Goal: Task Accomplishment & Management: Use online tool/utility

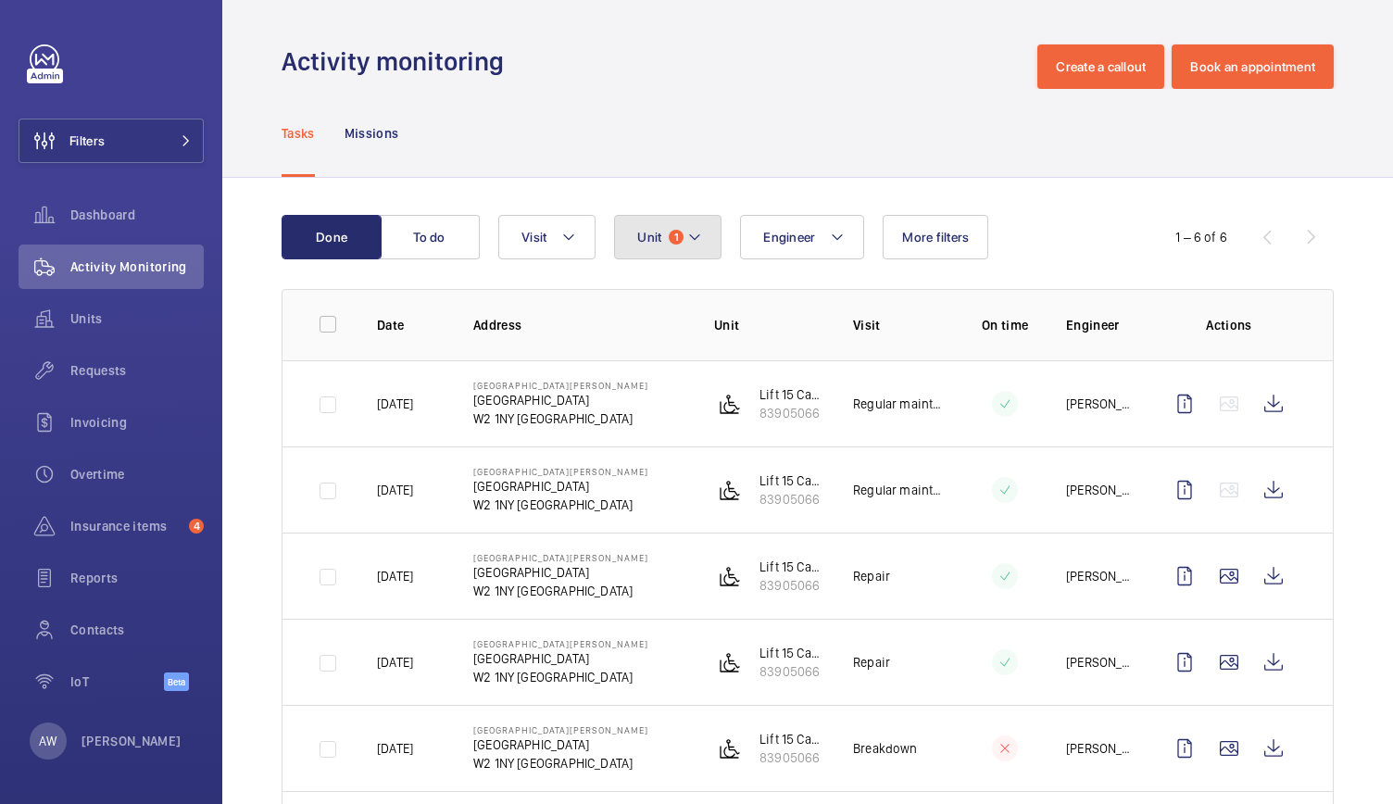
click at [656, 236] on span "Unit" at bounding box center [649, 237] width 24 height 15
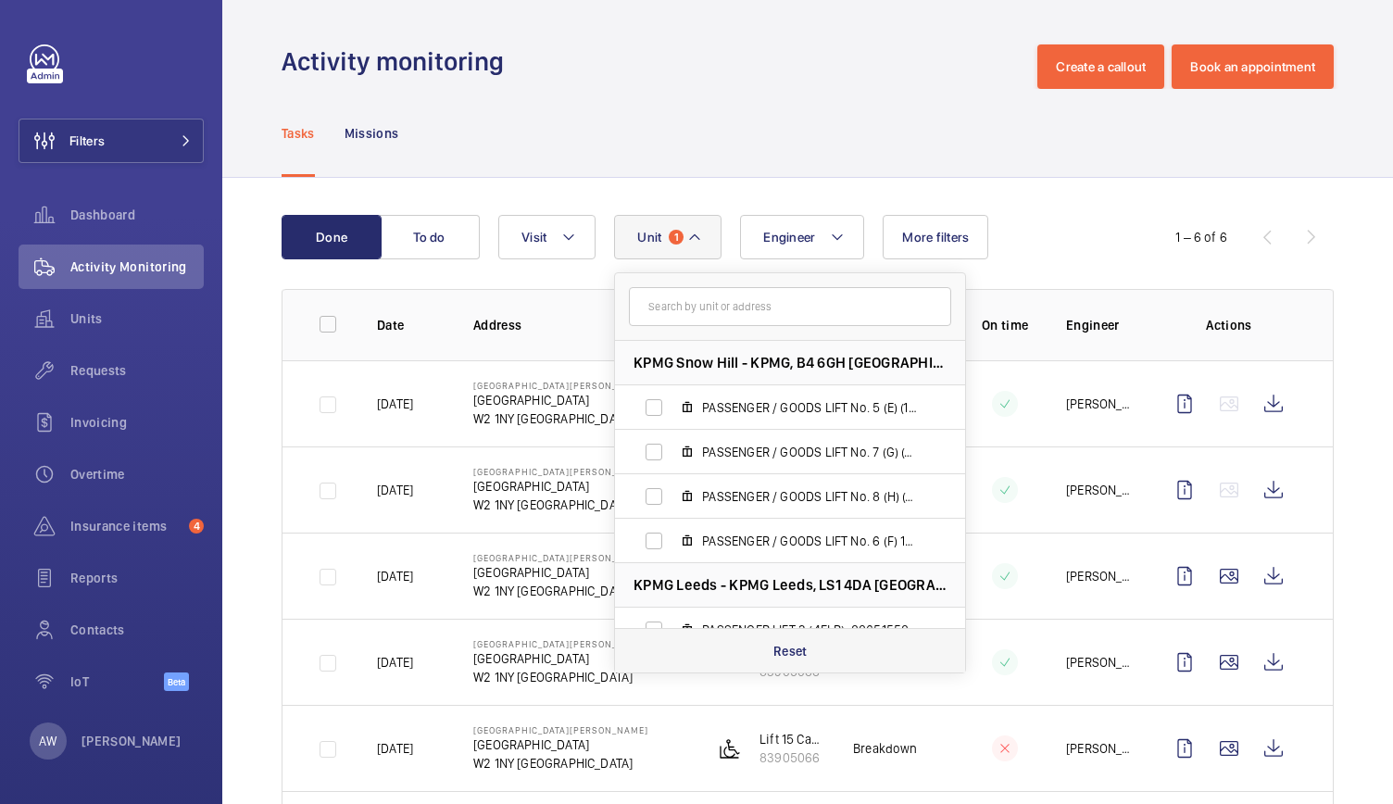
click at [795, 647] on p "Reset" at bounding box center [790, 651] width 34 height 19
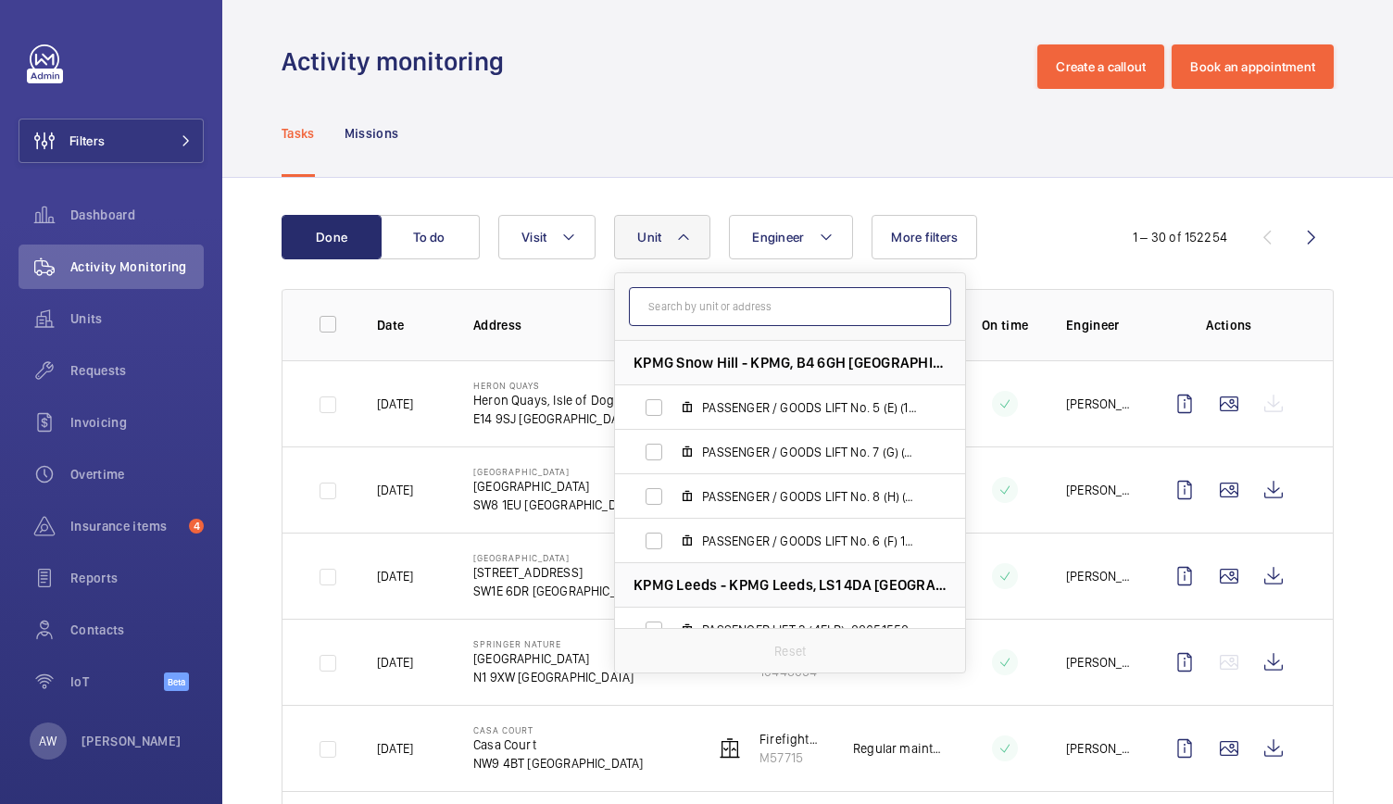
click at [667, 312] on input "text" at bounding box center [790, 306] width 322 height 39
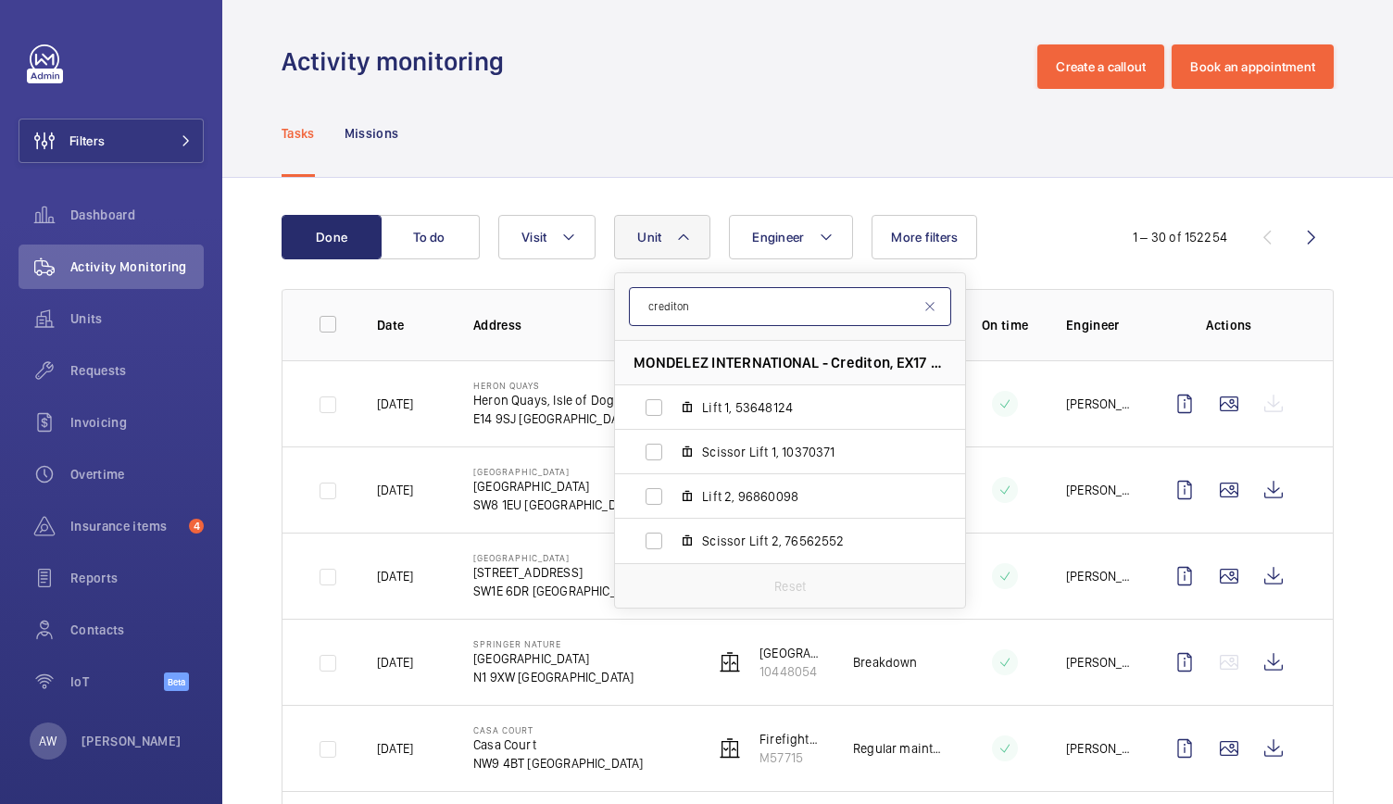
type input "crediton"
click at [847, 366] on span "MONDELEZ INTERNATIONAL - Crediton, EX17 3AP CREDITON" at bounding box center [790, 362] width 313 height 19
click at [916, 367] on span "MONDELEZ INTERNATIONAL - Crediton, EX17 3AP CREDITON" at bounding box center [790, 362] width 313 height 19
click at [769, 407] on span "Lift 1, 53648124" at bounding box center [809, 407] width 215 height 19
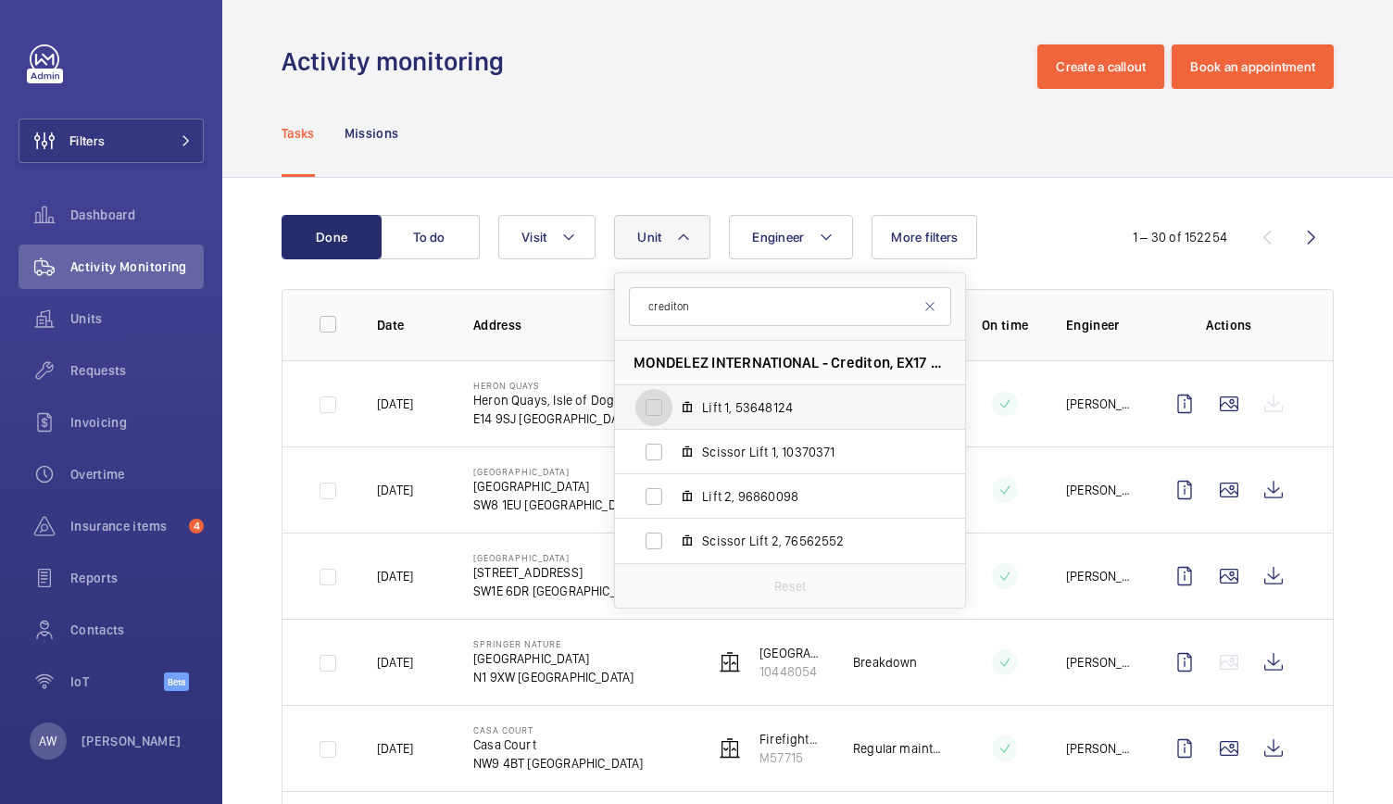
click at [672, 407] on input "Lift 1, 53648124" at bounding box center [653, 407] width 37 height 37
checkbox input "true"
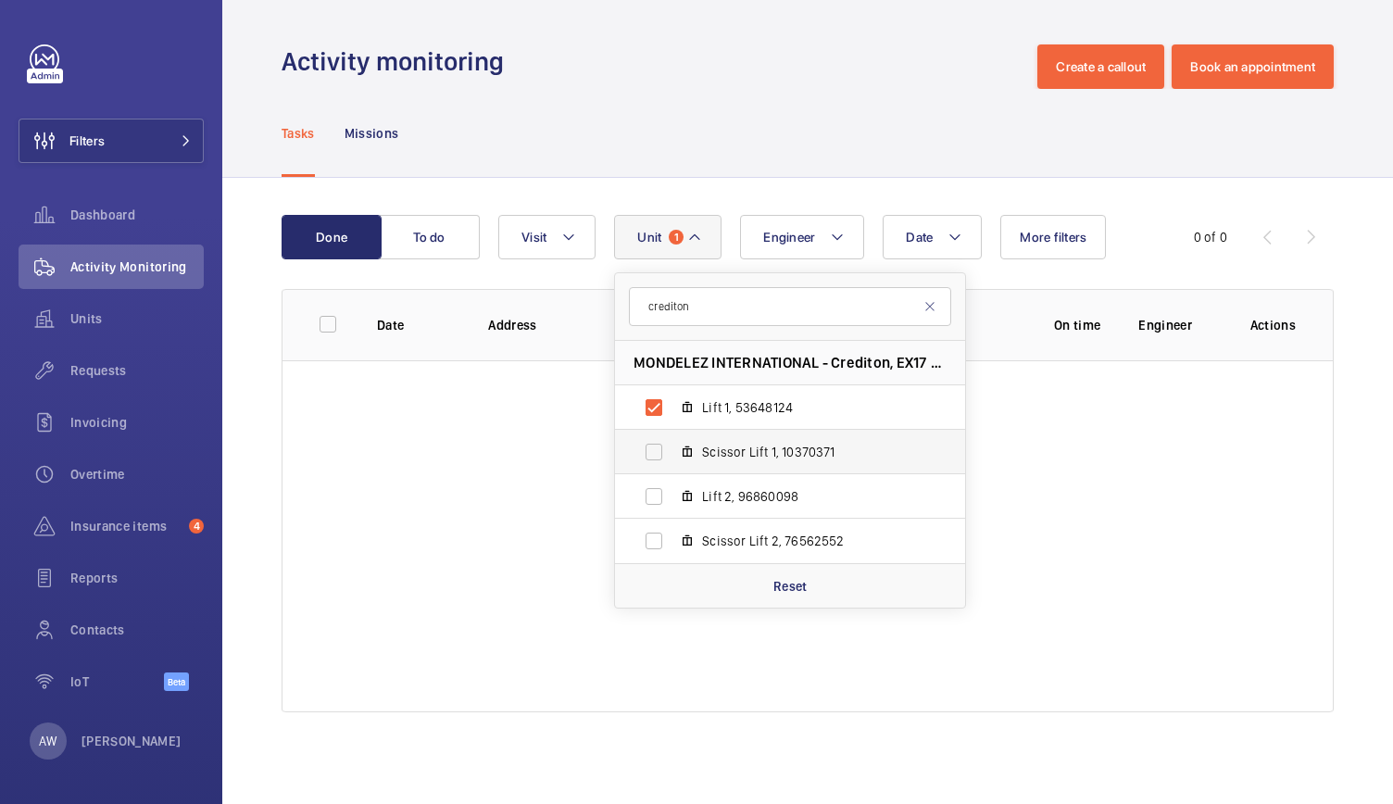
click at [769, 453] on span "Scissor Lift 1, 10370371" at bounding box center [809, 452] width 215 height 19
click at [672, 453] on input "Scissor Lift 1, 10370371" at bounding box center [653, 451] width 37 height 37
checkbox input "true"
click at [784, 521] on label "Scissor Lift 2, 76562552" at bounding box center [775, 541] width 320 height 44
click at [672, 522] on input "Scissor Lift 2, 76562552" at bounding box center [653, 540] width 37 height 37
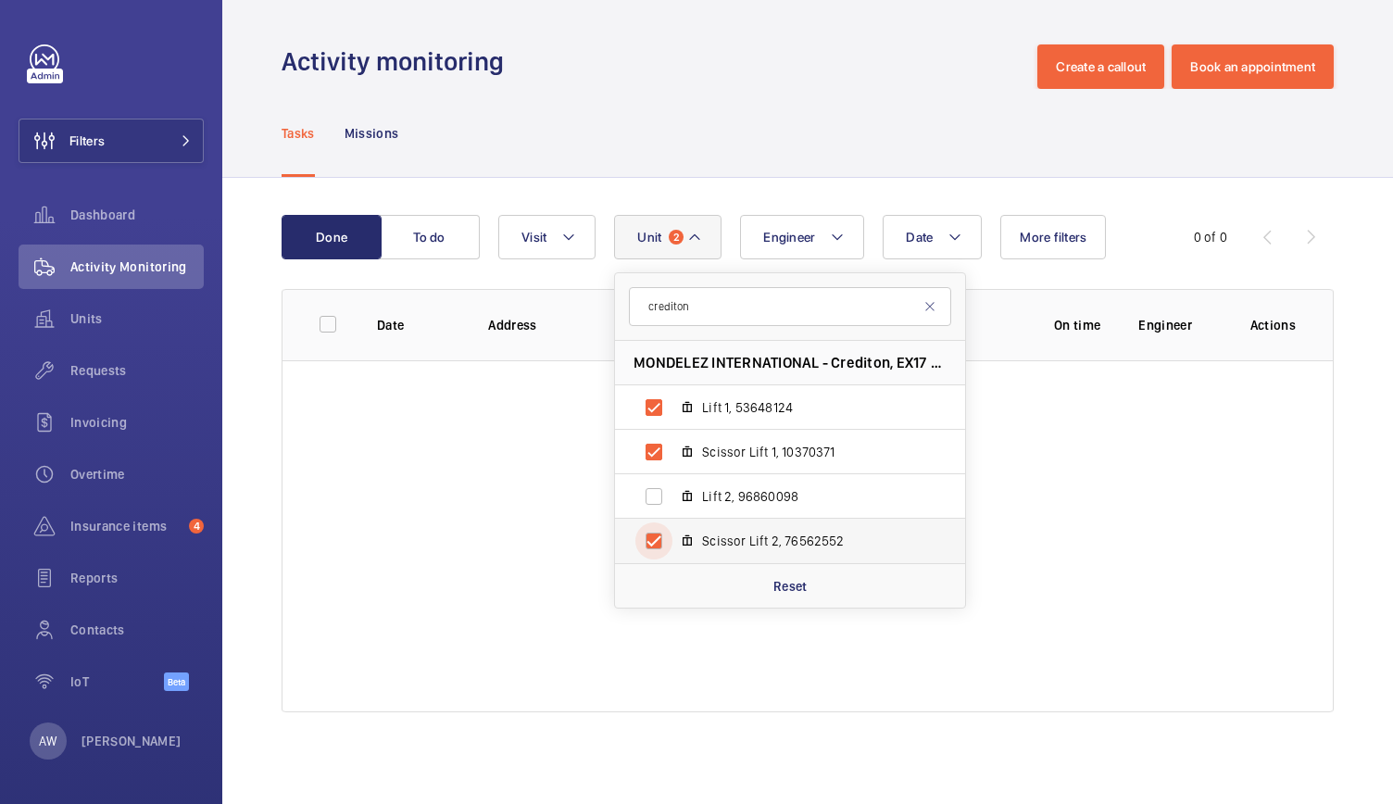
checkbox input "true"
click at [784, 502] on span "Lift 2, 96860098" at bounding box center [809, 496] width 215 height 19
click at [672, 502] on input "Lift 2, 96860098" at bounding box center [653, 496] width 37 height 37
checkbox input "true"
click at [834, 362] on span "MONDELEZ INTERNATIONAL - Crediton, EX17 3AP CREDITON" at bounding box center [790, 362] width 313 height 19
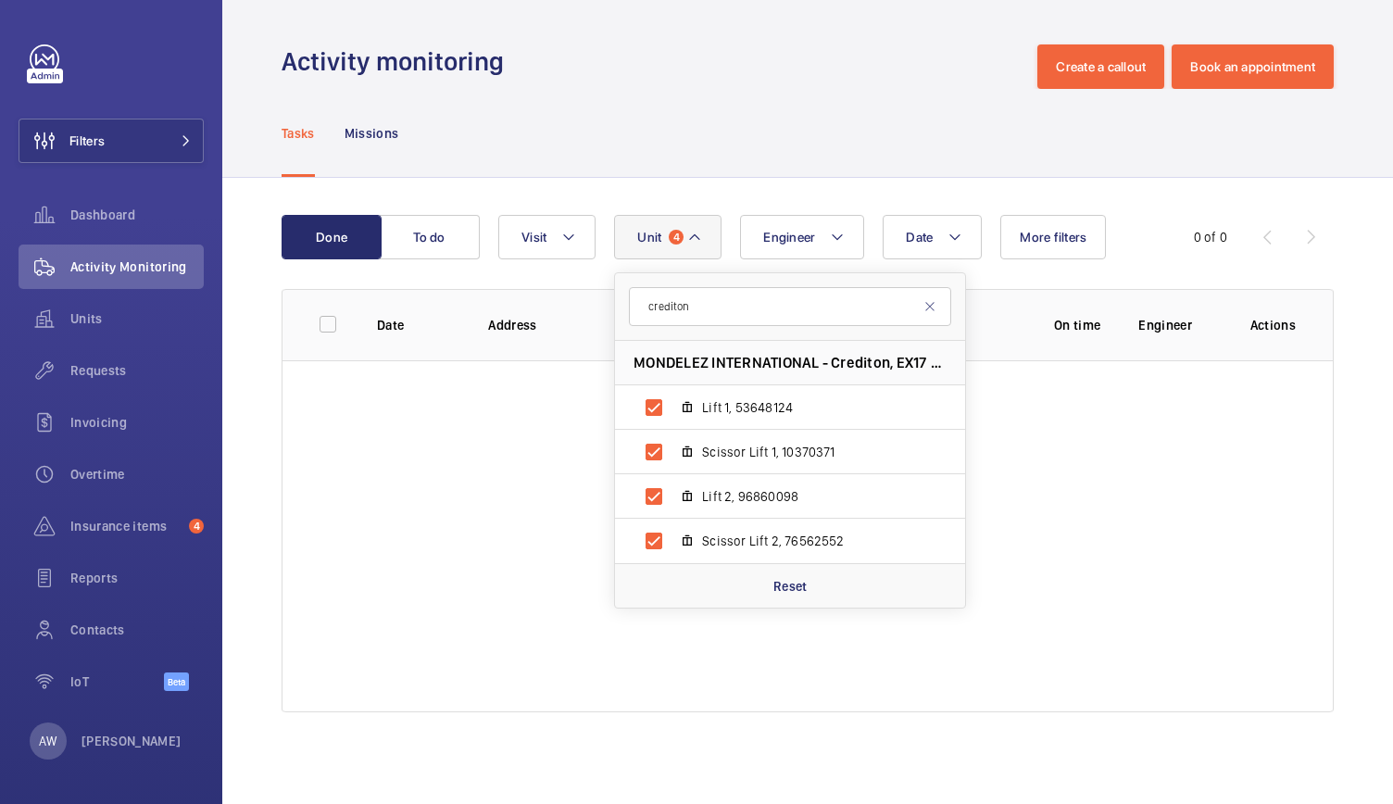
click at [934, 366] on span "MONDELEZ INTERNATIONAL - Crediton, EX17 3AP CREDITON" at bounding box center [790, 362] width 313 height 19
drag, startPoint x: 934, startPoint y: 366, endPoint x: 909, endPoint y: 363, distance: 25.2
click at [909, 363] on span "MONDELEZ INTERNATIONAL - Crediton, EX17 3AP CREDITON" at bounding box center [790, 362] width 313 height 19
click at [791, 583] on p "Reset" at bounding box center [790, 586] width 34 height 19
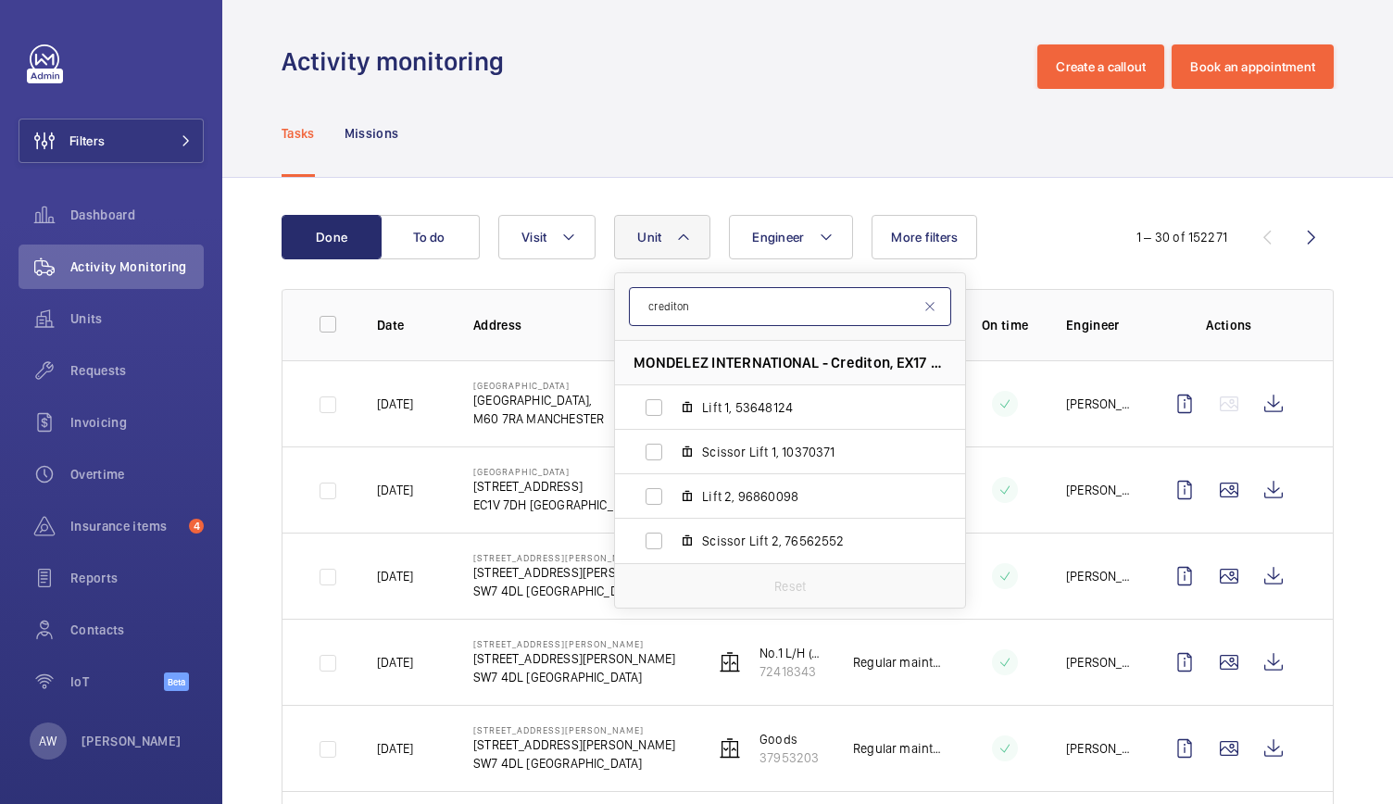
click at [700, 307] on input "crediton" at bounding box center [790, 306] width 322 height 39
click at [922, 364] on span "MONDELEZ INTERNATIONAL - Crediton, EX17 3AP CREDITON" at bounding box center [790, 362] width 313 height 19
click at [758, 410] on span "Lift 1, 53648124" at bounding box center [809, 407] width 215 height 19
click at [672, 410] on input "Lift 1, 53648124" at bounding box center [653, 407] width 37 height 37
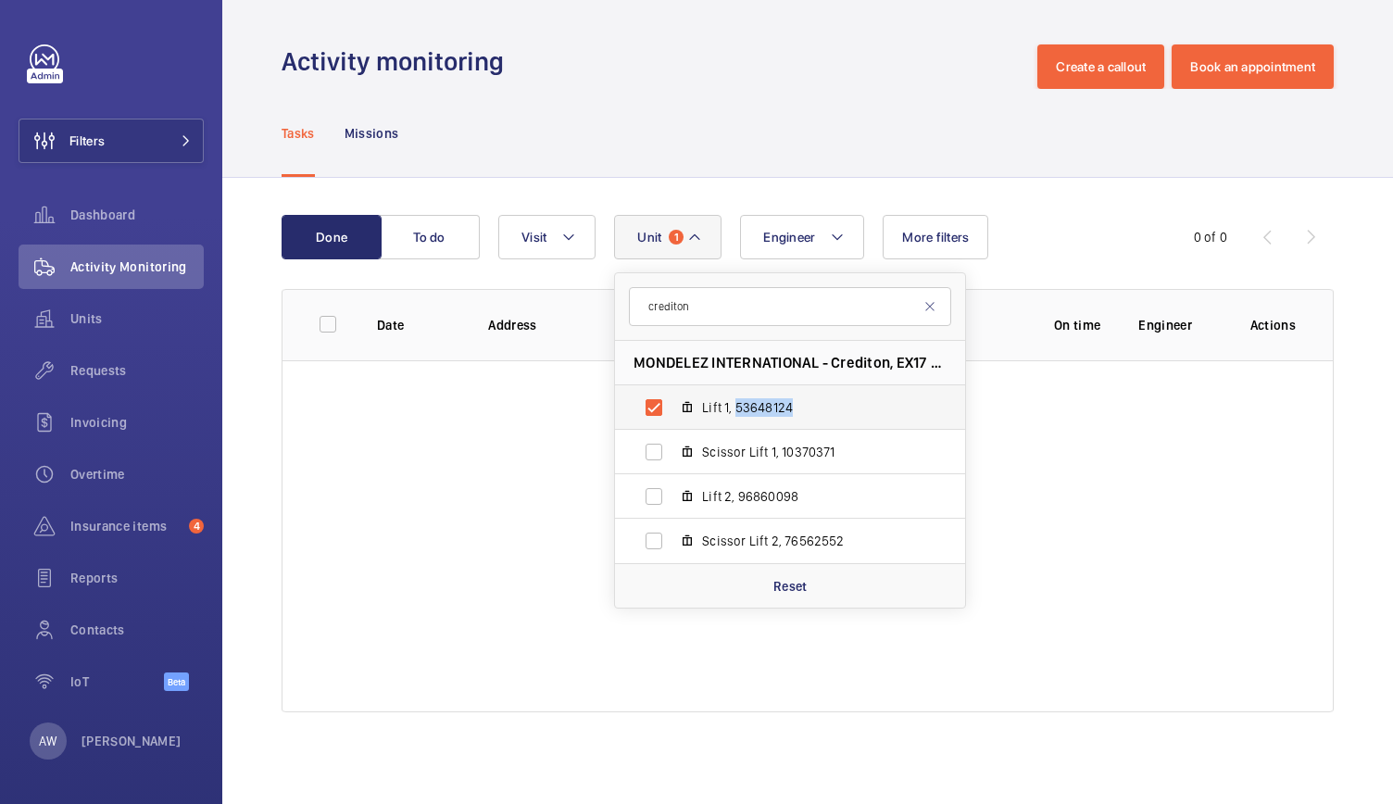
click at [758, 410] on span "Lift 1, 53648124" at bounding box center [809, 407] width 215 height 19
click at [672, 410] on input "Lift 1, 53648124" at bounding box center [653, 407] width 37 height 37
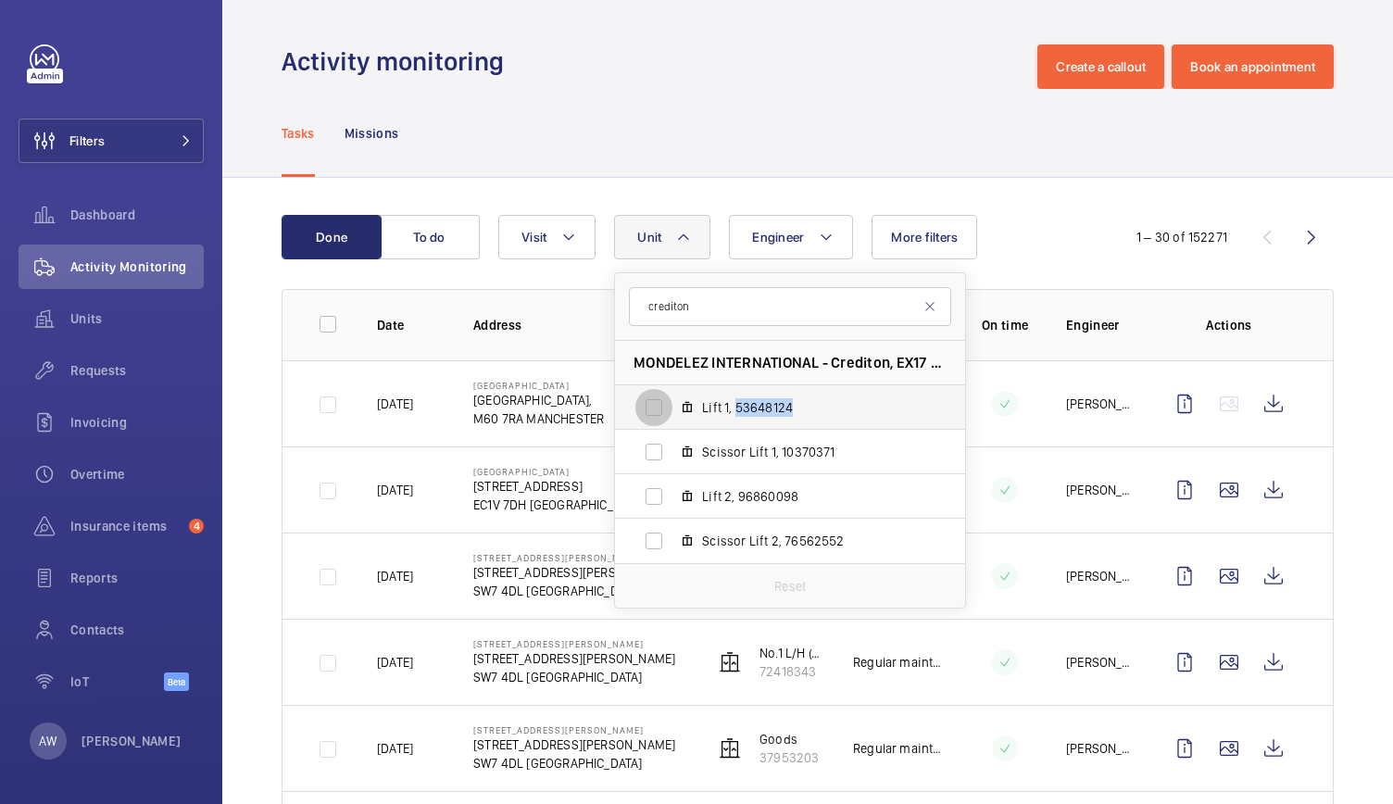
click at [650, 407] on input "Lift 1, 53648124" at bounding box center [653, 407] width 37 height 37
checkbox input "true"
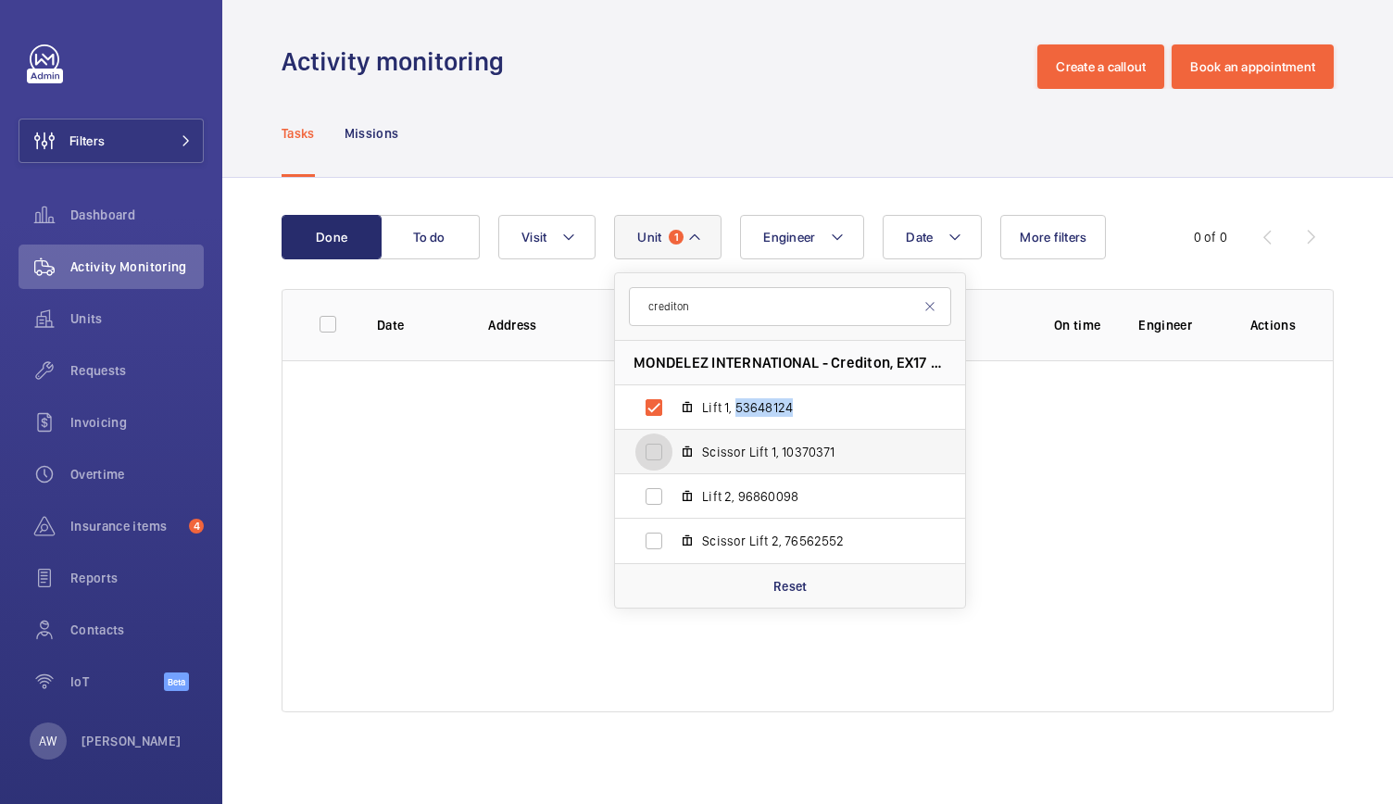
click at [658, 457] on input "Scissor Lift 1, 10370371" at bounding box center [653, 451] width 37 height 37
checkbox input "true"
click at [659, 497] on input "Lift 2, 96860098" at bounding box center [653, 496] width 37 height 37
checkbox input "true"
click at [658, 542] on input "Scissor Lift 2, 76562552" at bounding box center [653, 540] width 37 height 37
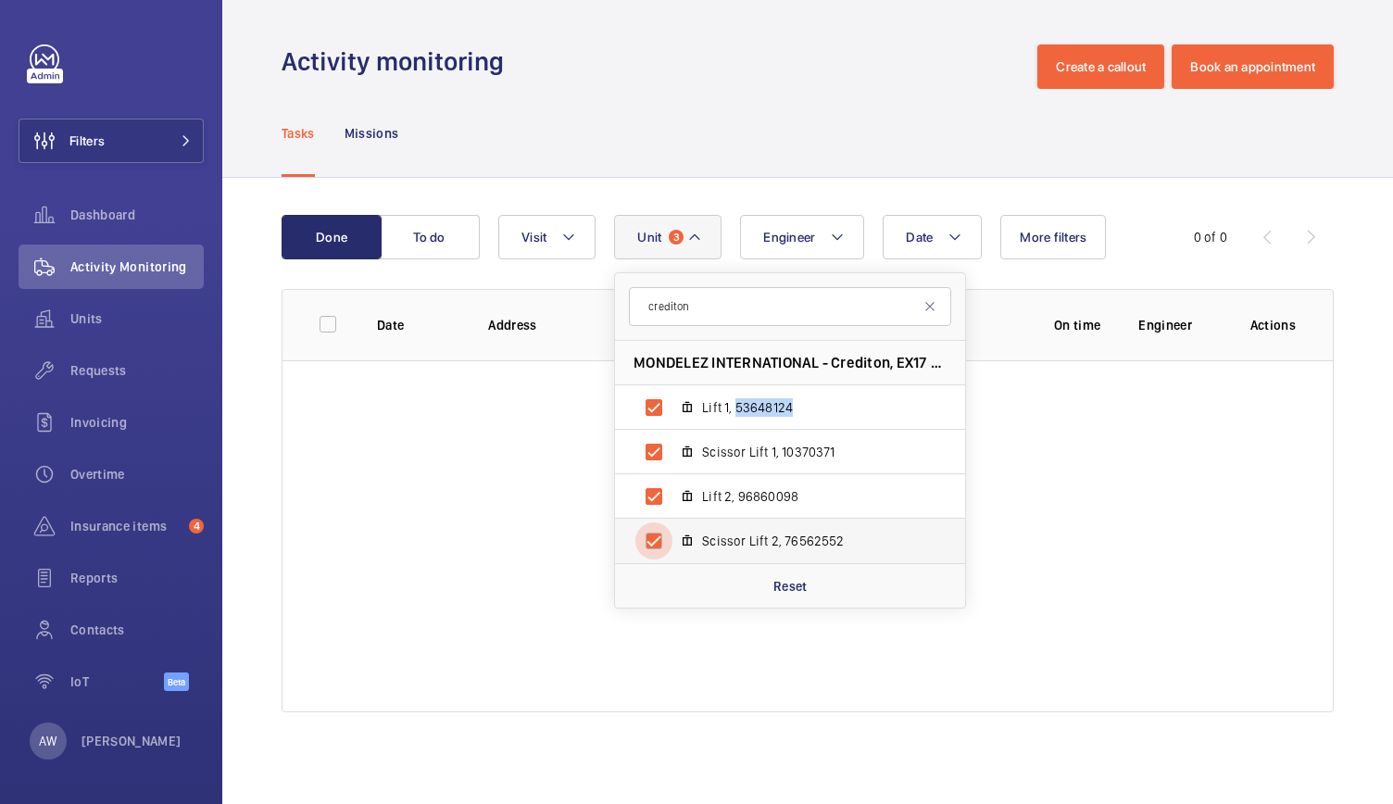
checkbox input "true"
click at [771, 445] on span "Scissor Lift 1, 10370371" at bounding box center [809, 452] width 215 height 19
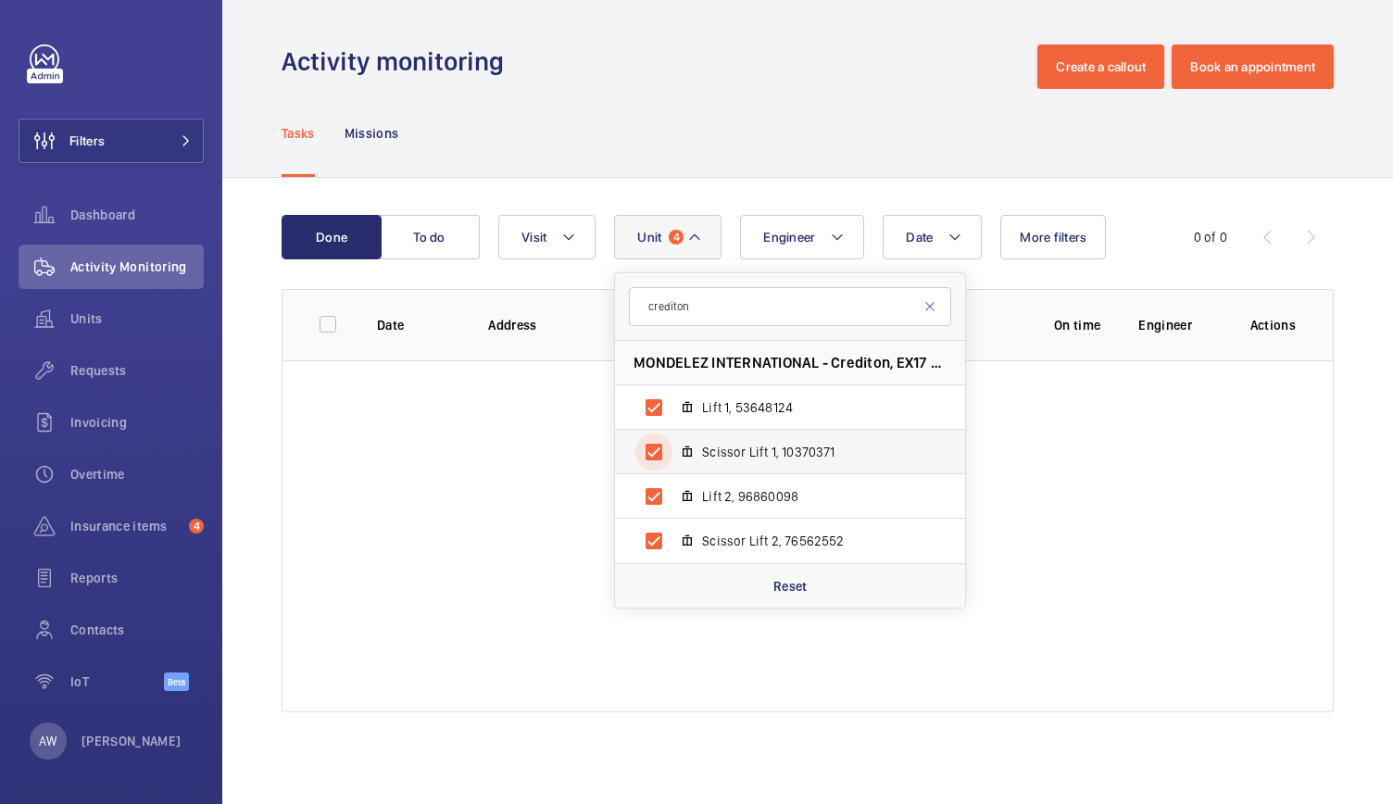
click at [672, 445] on input "Scissor Lift 1, 10370371" at bounding box center [653, 451] width 37 height 37
checkbox input "false"
click at [767, 401] on span "Lift 1, 53648124" at bounding box center [809, 407] width 215 height 19
click at [672, 401] on input "Lift 1, 53648124" at bounding box center [653, 407] width 37 height 37
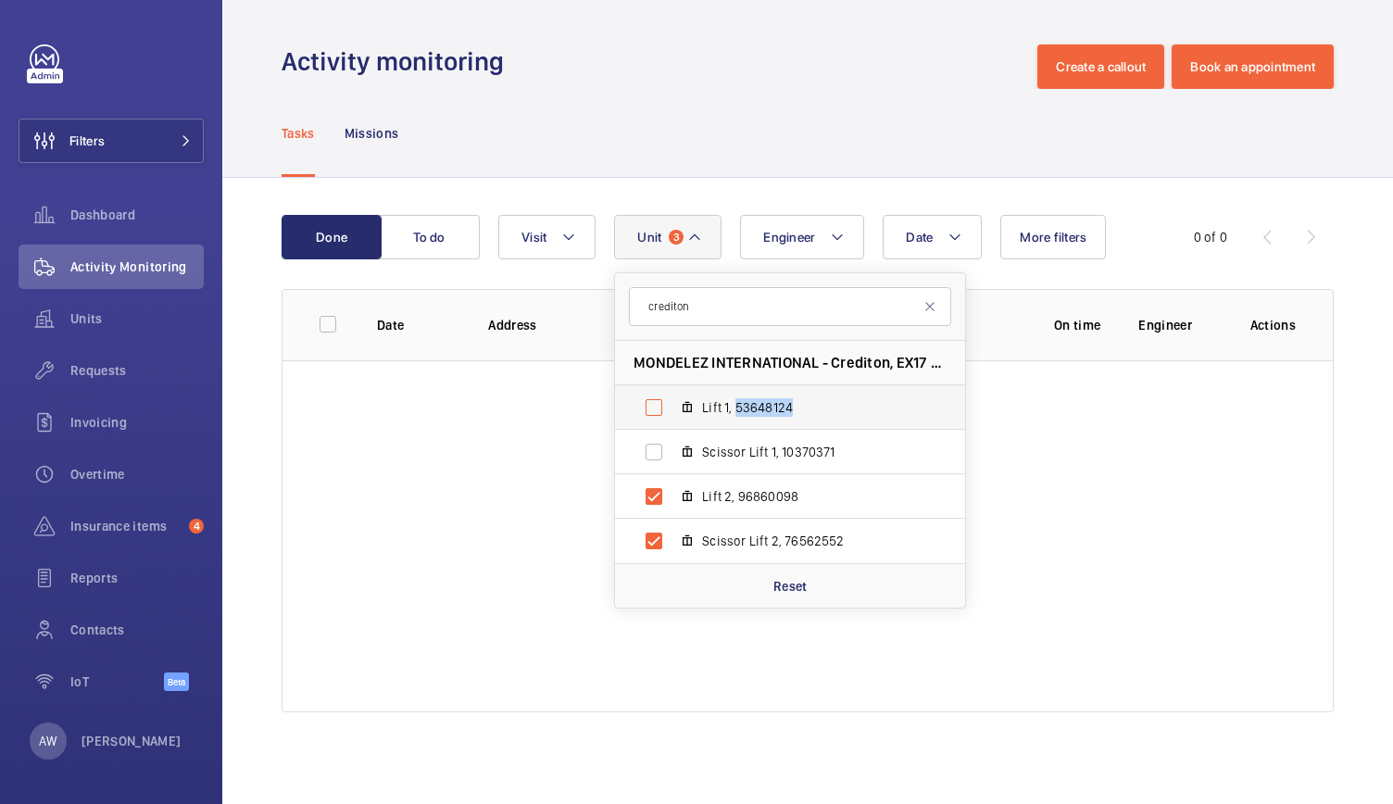
click at [767, 401] on span "Lift 1, 53648124" at bounding box center [809, 407] width 215 height 19
click at [672, 401] on input "Lift 1, 53648124" at bounding box center [653, 407] width 37 height 37
checkbox input "true"
click at [864, 356] on span "MONDELEZ INTERNATIONAL - Crediton, EX17 3AP CREDITON" at bounding box center [790, 362] width 313 height 19
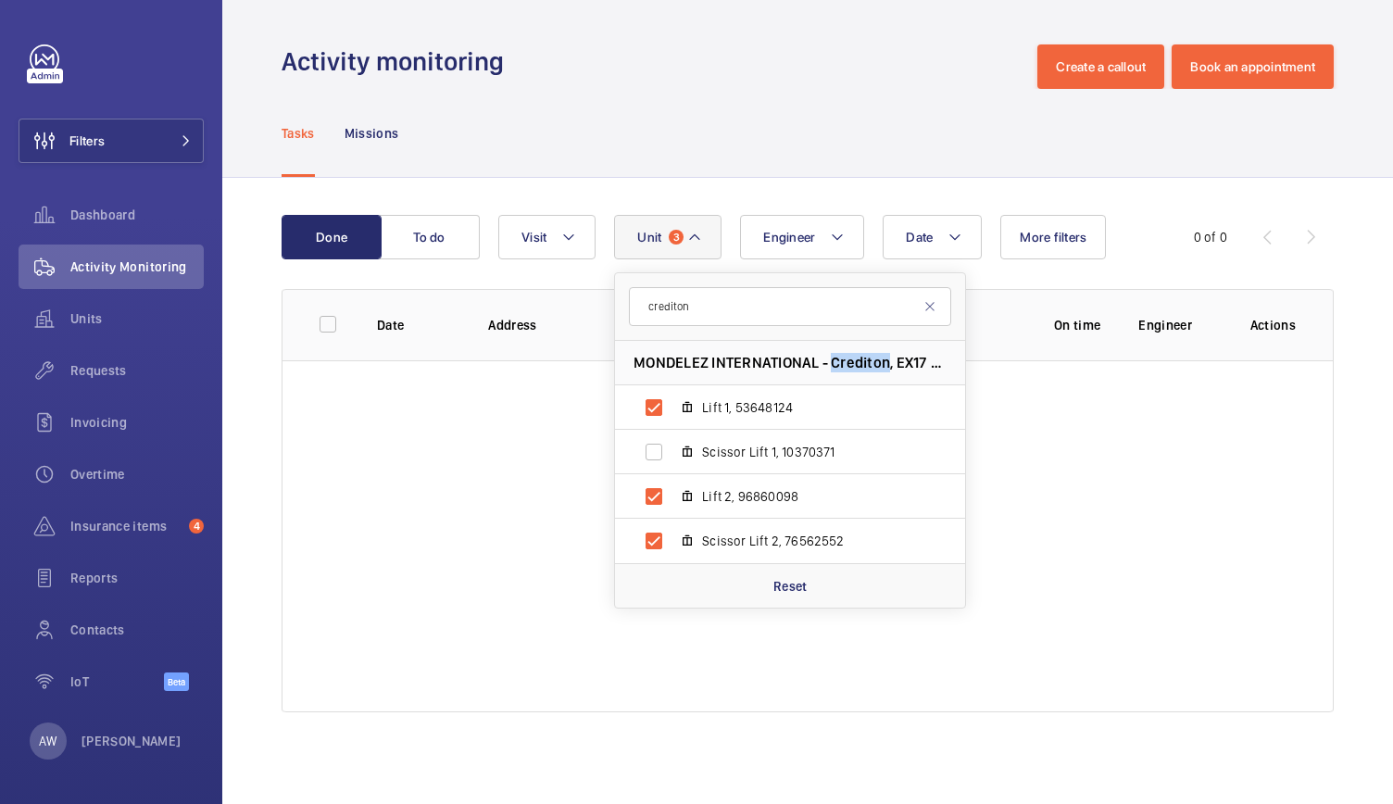
click at [864, 356] on span "MONDELEZ INTERNATIONAL - Crediton, EX17 3AP CREDITON" at bounding box center [790, 362] width 313 height 19
click at [911, 360] on span "MONDELEZ INTERNATIONAL - Crediton, EX17 3AP CREDITON" at bounding box center [790, 362] width 313 height 19
click at [531, 233] on span "Visit" at bounding box center [533, 237] width 25 height 15
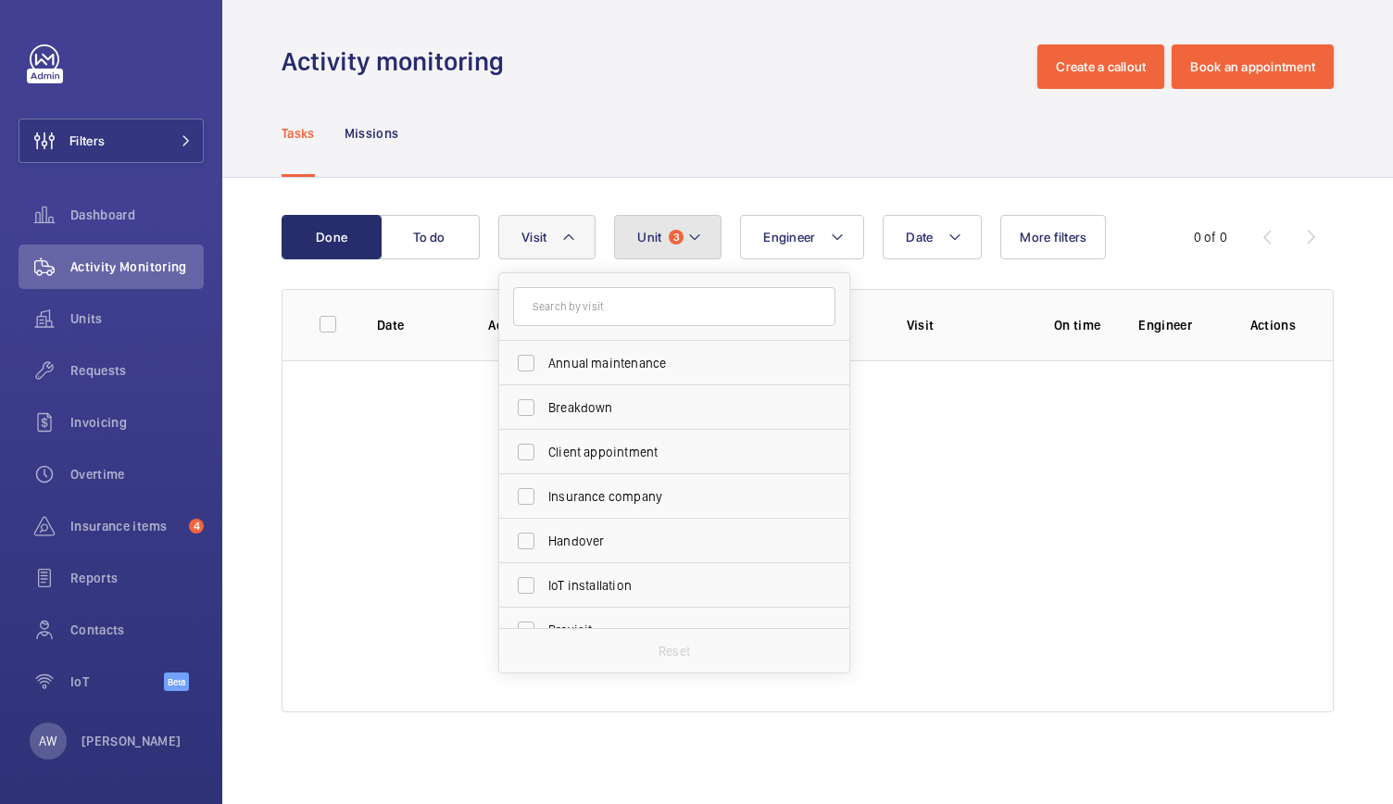
click at [647, 235] on span "Unit" at bounding box center [649, 237] width 24 height 15
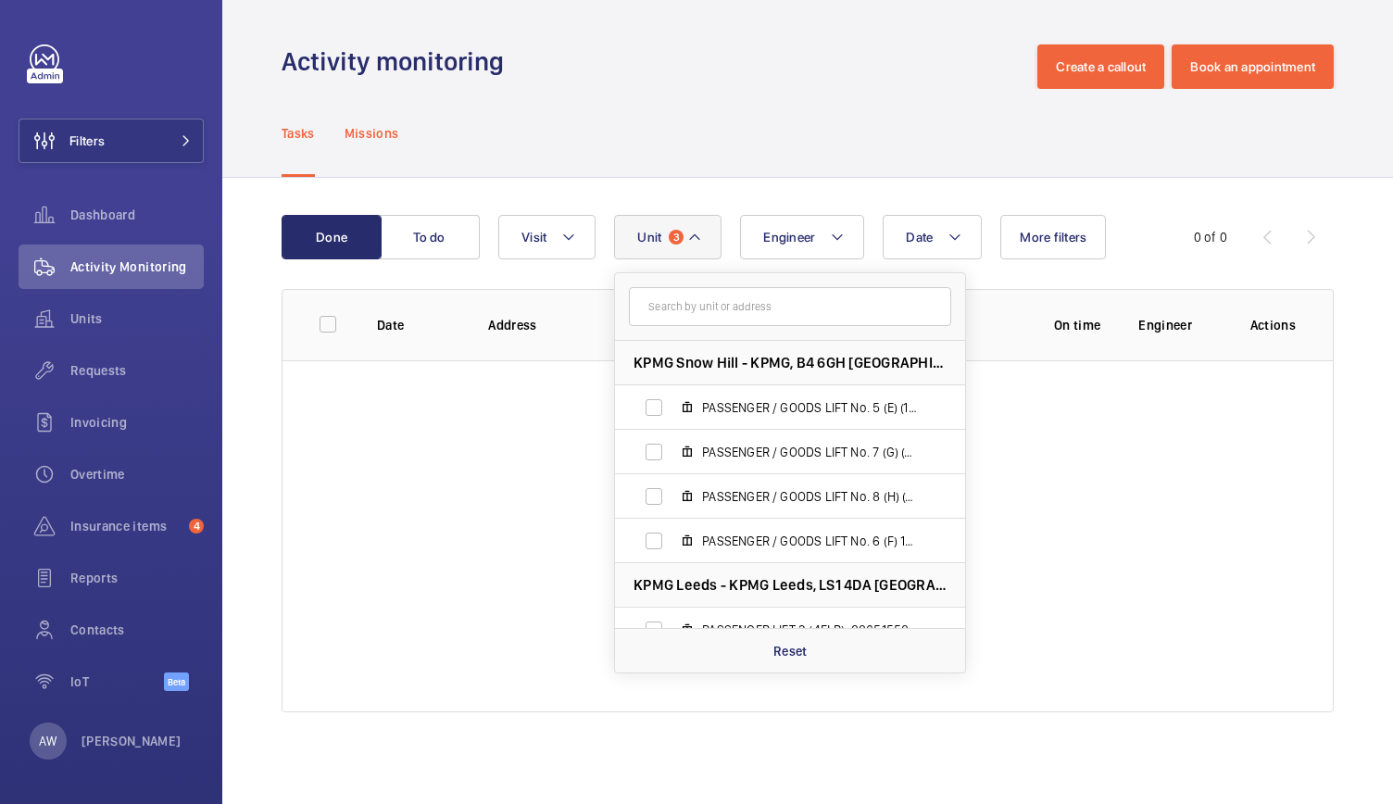
click at [368, 136] on p "Missions" at bounding box center [372, 133] width 55 height 19
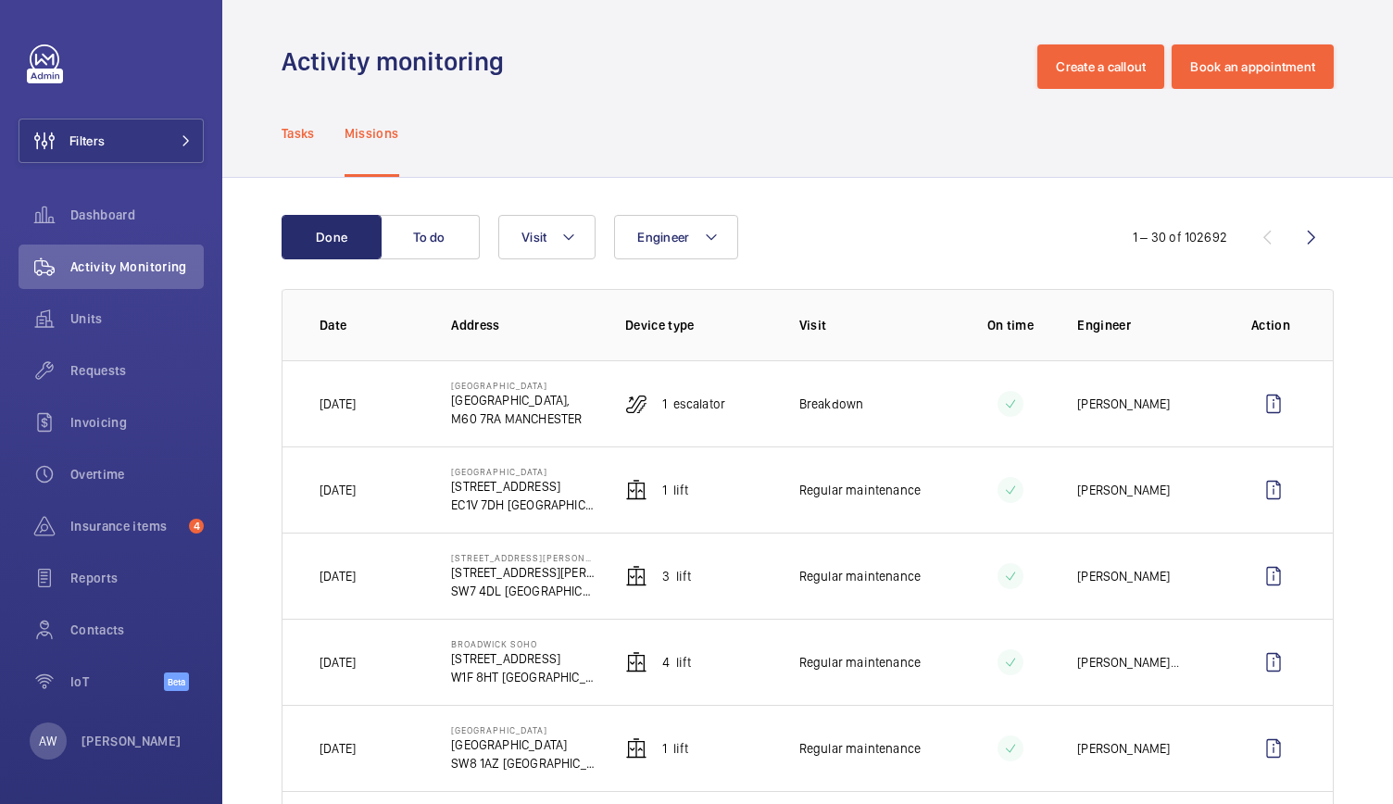
click at [289, 129] on p "Tasks" at bounding box center [298, 133] width 33 height 19
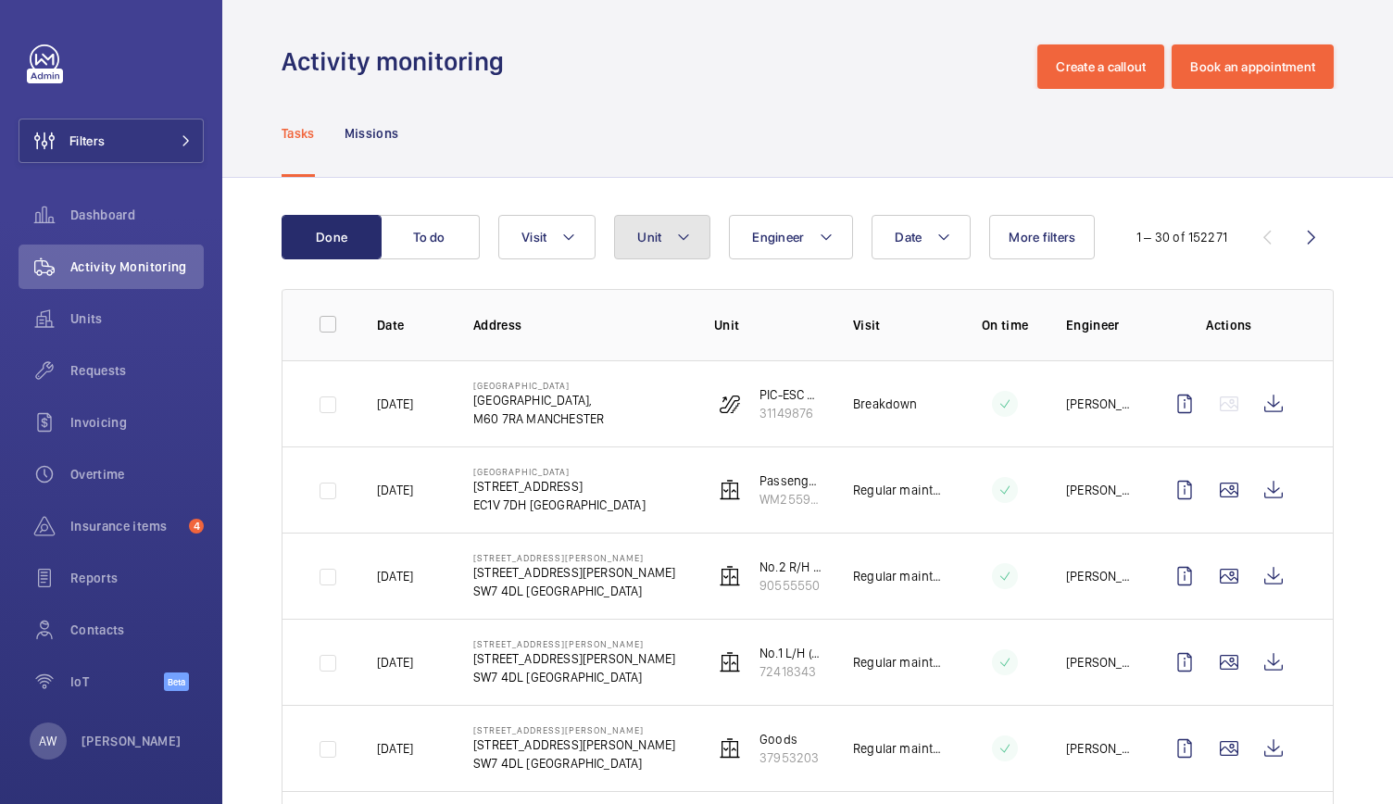
click at [674, 235] on button "Unit" at bounding box center [662, 237] width 96 height 44
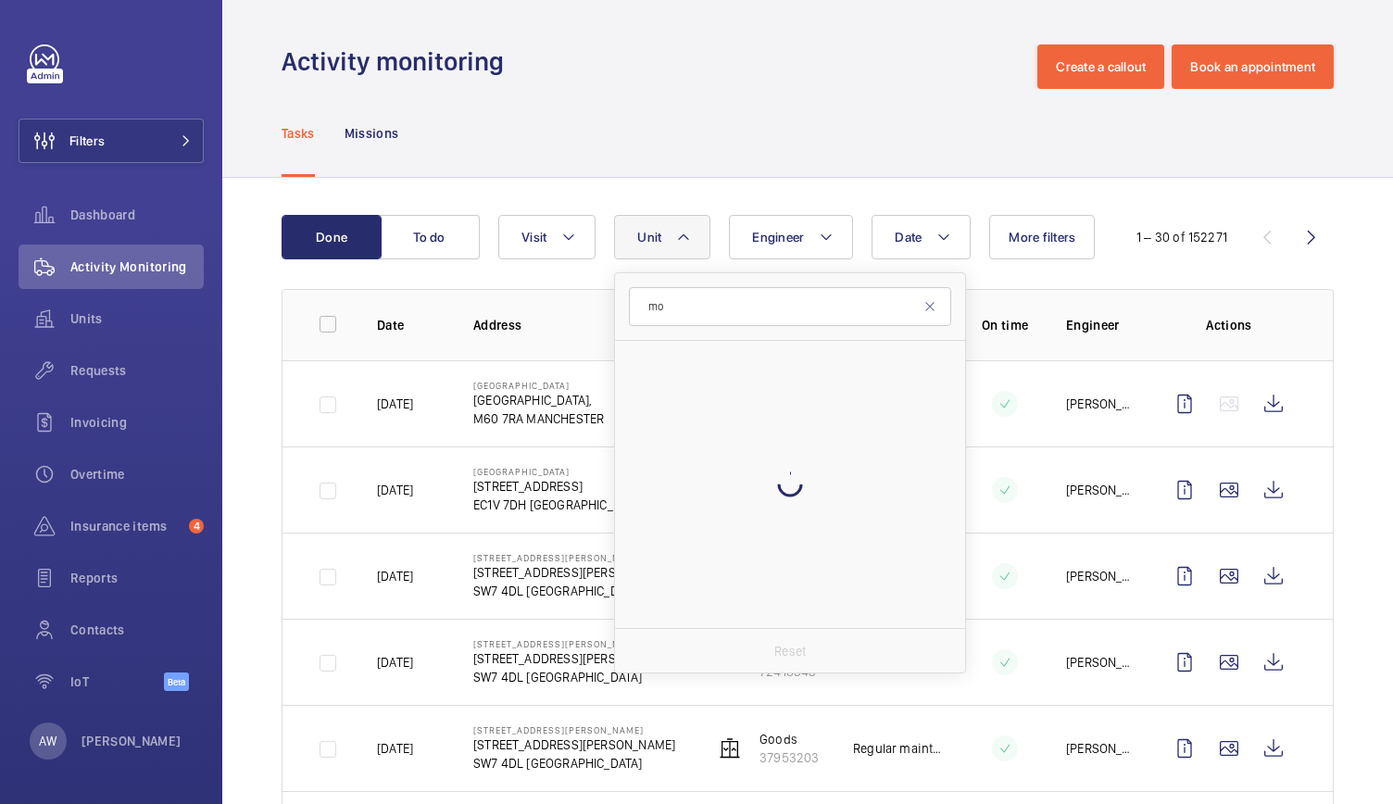
type input "m"
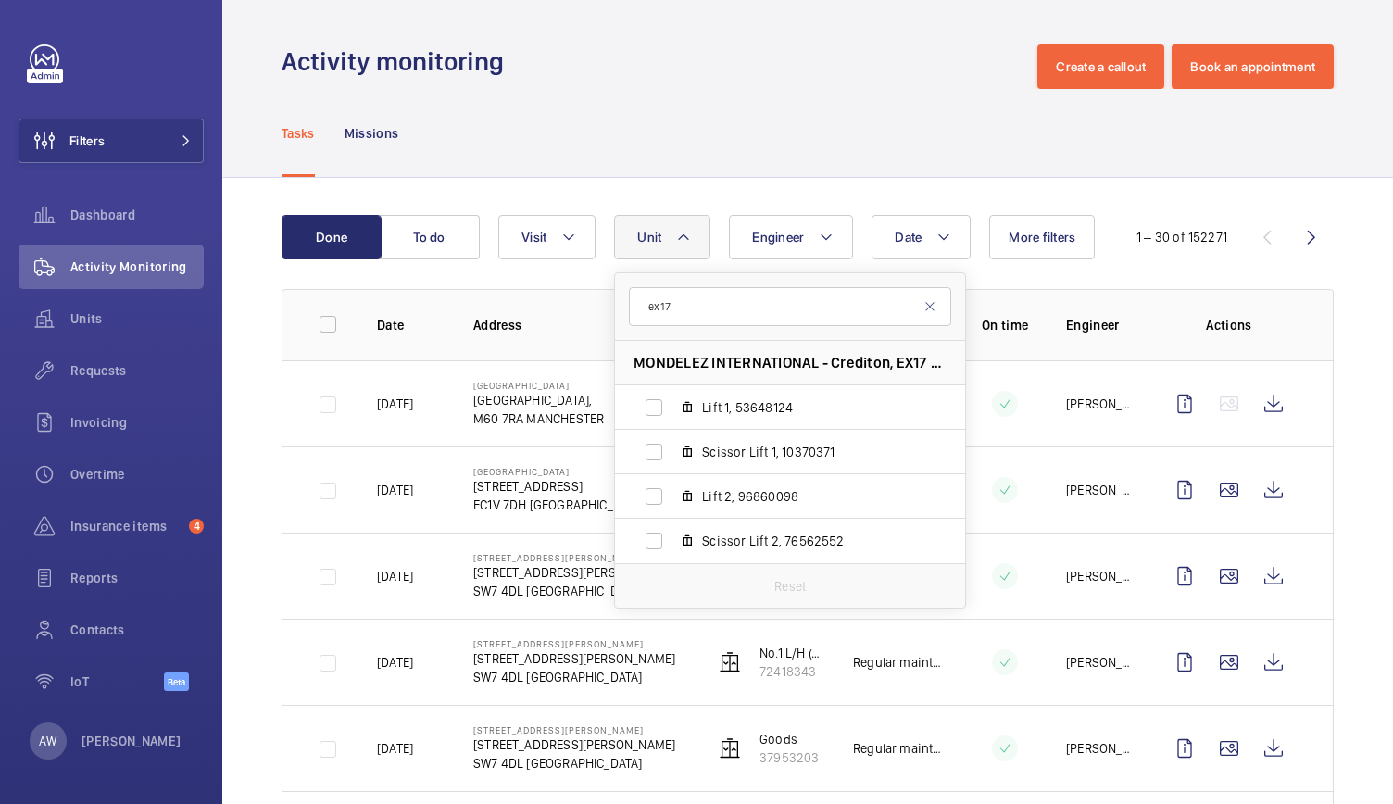
type input "ex17"
click at [912, 366] on span "MONDELEZ INTERNATIONAL - Crediton, EX17 3AP CREDITON" at bounding box center [790, 362] width 313 height 19
